Goal: Task Accomplishment & Management: Manage account settings

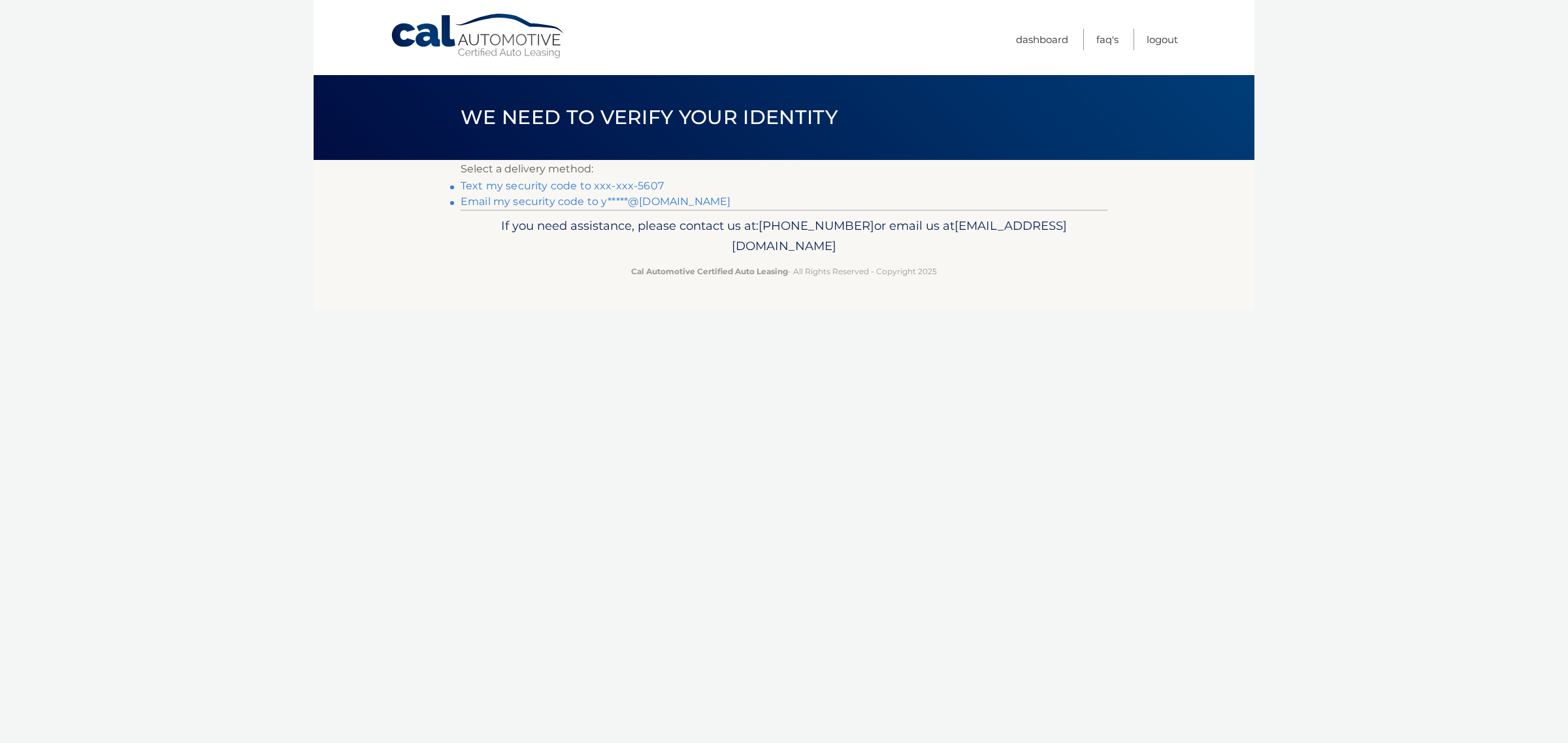
click at [664, 192] on link "Text my security code to xxx-xxx-5607" at bounding box center [562, 186] width 203 height 12
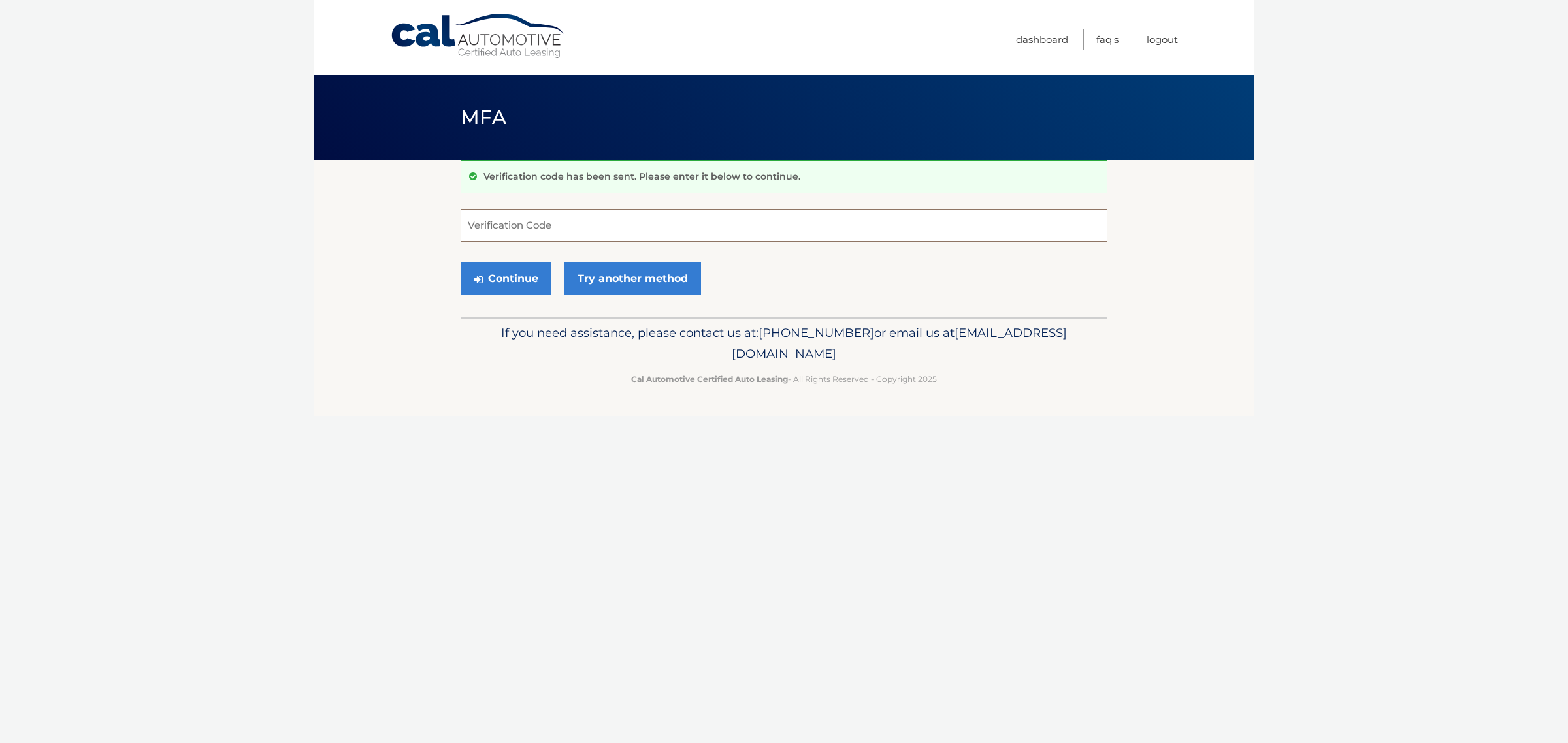
click at [485, 232] on input "Verification Code" at bounding box center [784, 226] width 647 height 33
type input "416783"
click at [526, 295] on button "Continue" at bounding box center [506, 279] width 91 height 33
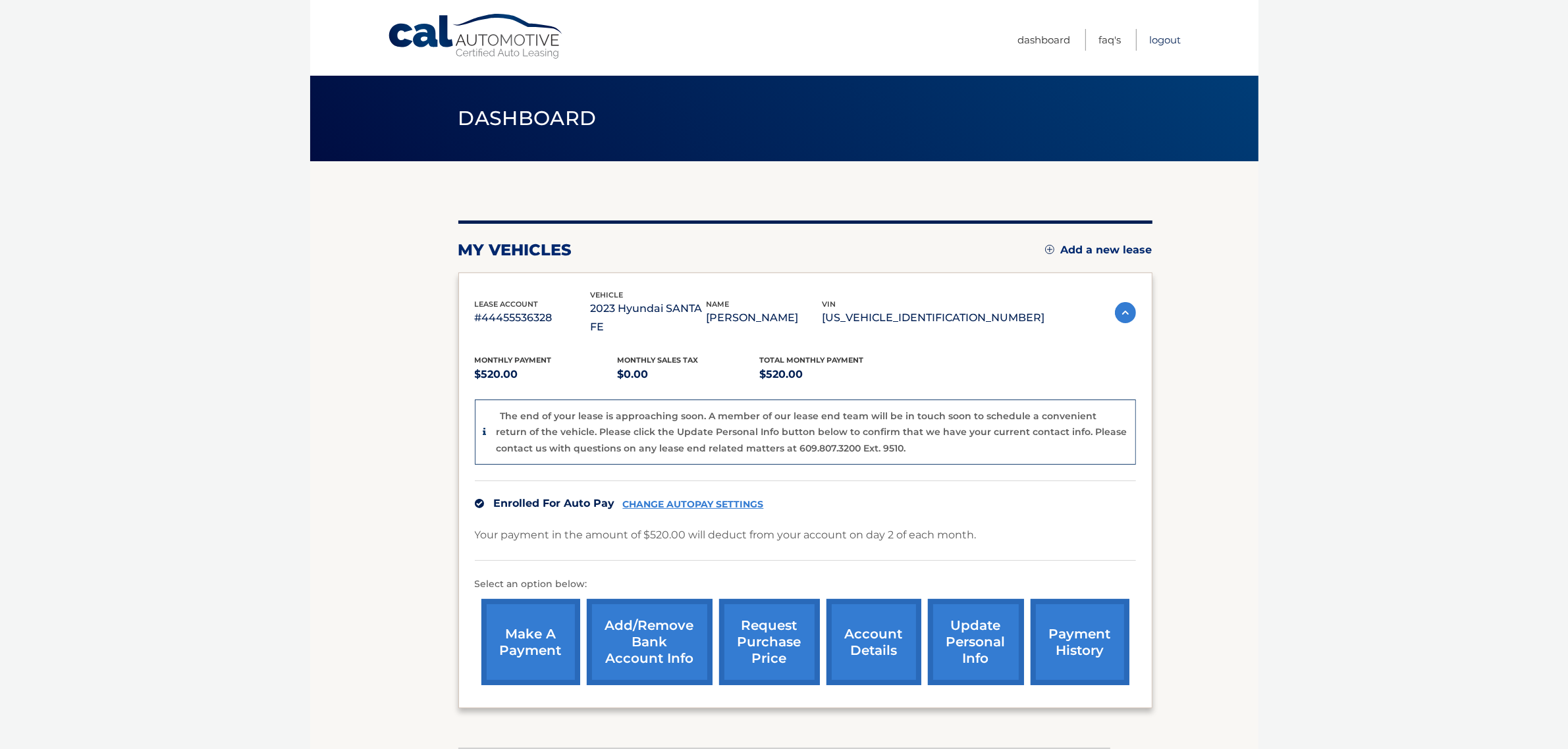
click at [1161, 38] on link "Logout" at bounding box center [1166, 40] width 31 height 22
